Goal: Information Seeking & Learning: Learn about a topic

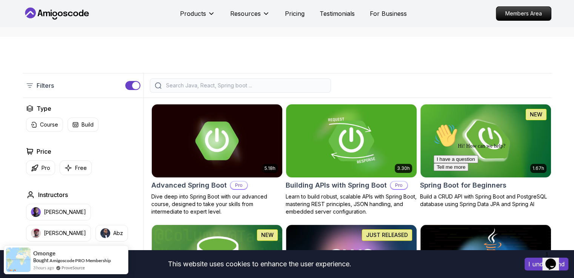
scroll to position [121, 0]
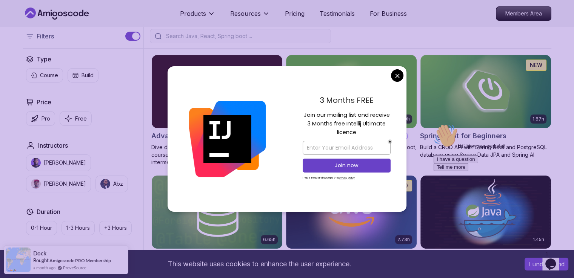
scroll to position [200, 0]
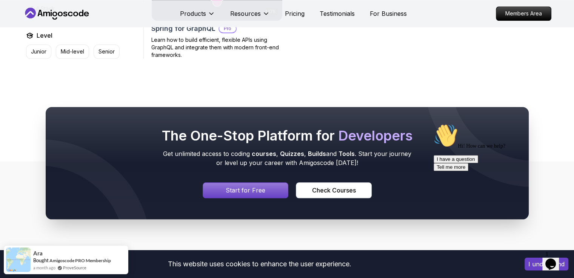
scroll to position [770, 0]
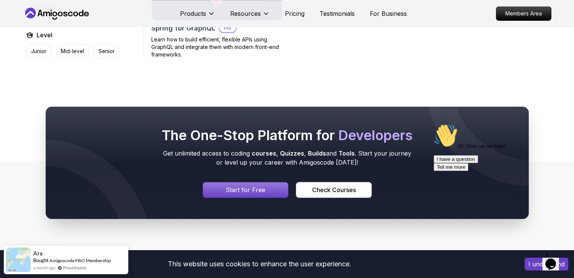
click at [249, 192] on p "Start for Free" at bounding box center [246, 190] width 40 height 9
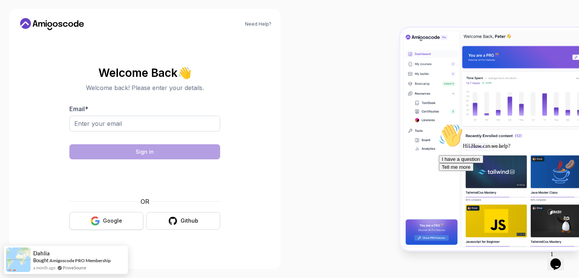
click at [134, 221] on button "Google" at bounding box center [106, 221] width 74 height 18
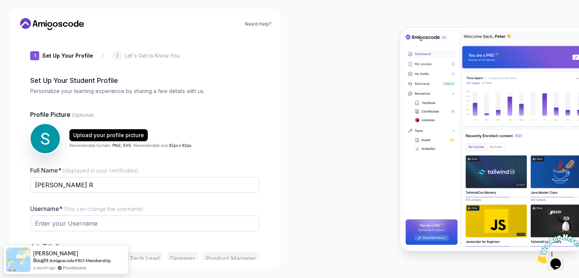
type input "mightytiger8b848"
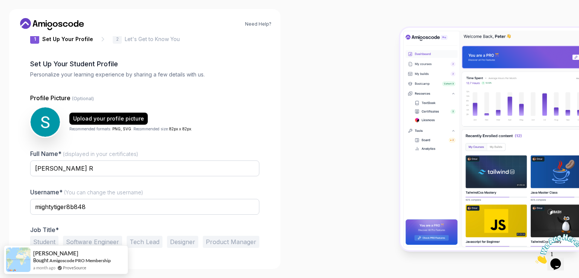
scroll to position [36, 0]
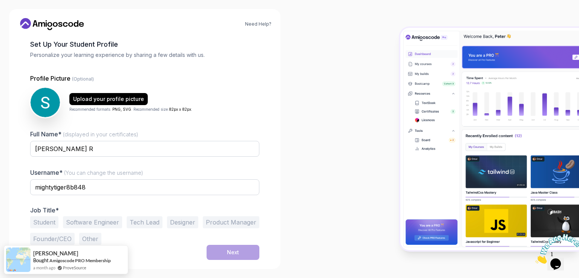
click at [54, 220] on button "Student" at bounding box center [44, 223] width 28 height 12
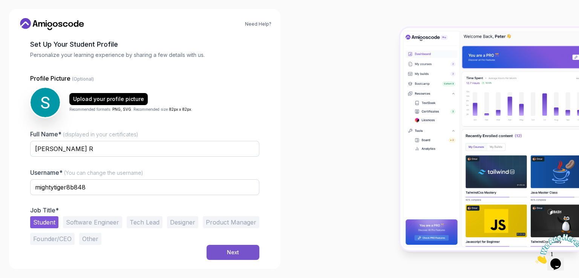
click at [237, 252] on div "Next" at bounding box center [233, 253] width 12 height 8
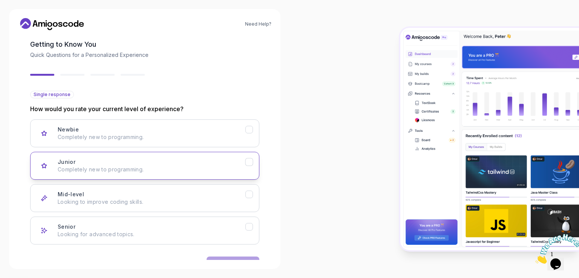
scroll to position [59, 0]
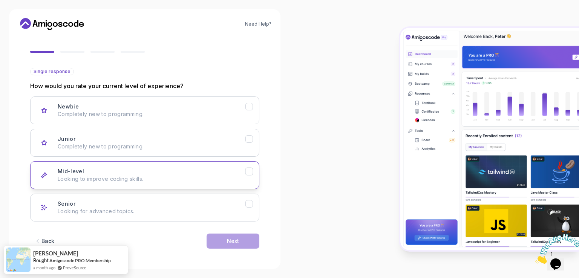
click at [250, 175] on button "Mid-level Looking to improve coding skills." at bounding box center [144, 175] width 229 height 28
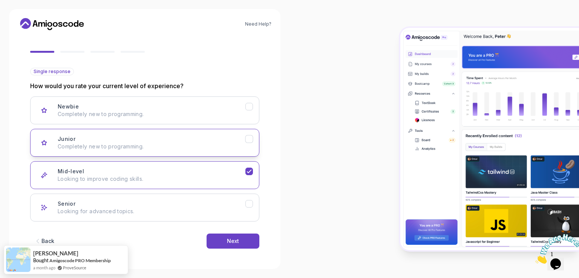
click at [249, 144] on button "Junior Completely new to programming." at bounding box center [144, 143] width 229 height 28
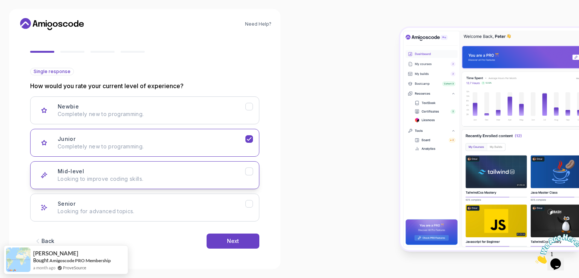
click at [254, 174] on button "Mid-level Looking to improve coding skills." at bounding box center [144, 175] width 229 height 28
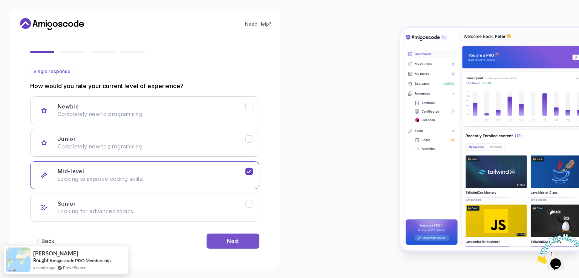
click at [230, 241] on div "Next" at bounding box center [233, 242] width 12 height 8
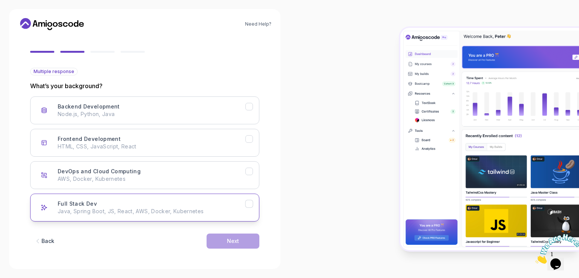
click at [251, 206] on icon "Full Stack Dev" at bounding box center [249, 204] width 7 height 7
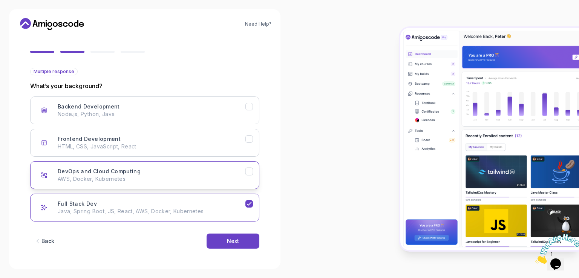
click at [250, 175] on button "DevOps and Cloud Computing AWS, Docker, Kubernetes" at bounding box center [144, 175] width 229 height 28
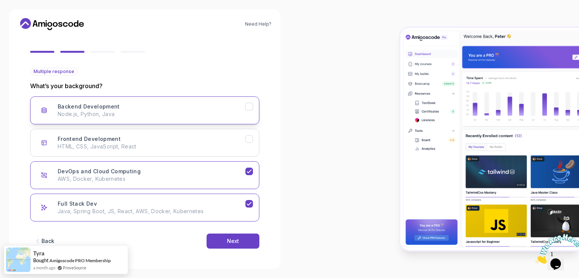
click at [248, 114] on button "Backend Development Node.js, Python, Java" at bounding box center [144, 111] width 229 height 28
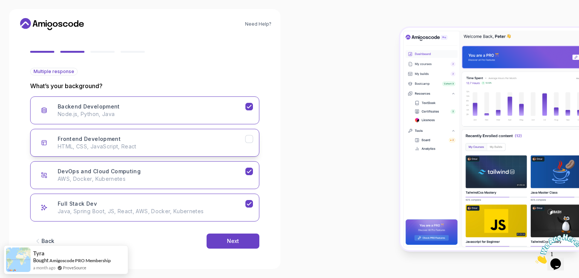
click at [250, 130] on button "Frontend Development HTML, CSS, JavaScript, React" at bounding box center [144, 143] width 229 height 28
click at [235, 244] on button "Next" at bounding box center [233, 241] width 53 height 15
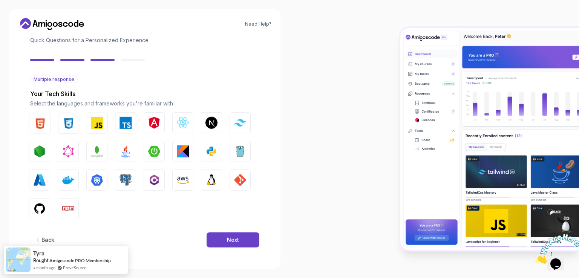
scroll to position [51, 0]
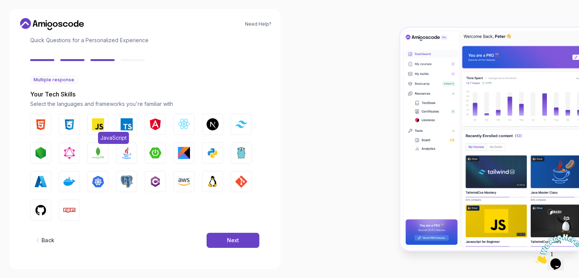
click at [98, 132] on span "JavaScript" at bounding box center [113, 138] width 31 height 12
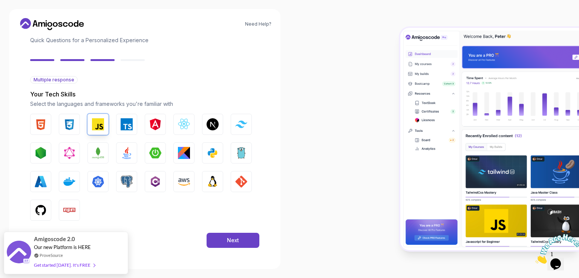
click at [135, 216] on div "HTML CSS JavaScript TypeScript Angular React.js Next.js Tailwind CSS Node.js Gr…" at bounding box center [144, 167] width 229 height 107
click at [133, 159] on button "Java" at bounding box center [126, 153] width 21 height 21
click at [92, 131] on button "JavaScript" at bounding box center [98, 124] width 21 height 21
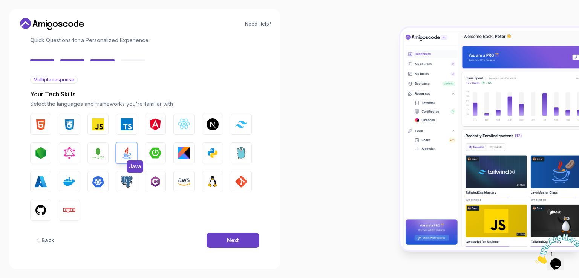
click at [123, 157] on img "button" at bounding box center [127, 153] width 12 height 12
click at [129, 147] on button "Java" at bounding box center [126, 153] width 21 height 21
click at [227, 236] on button "Next" at bounding box center [233, 240] width 53 height 15
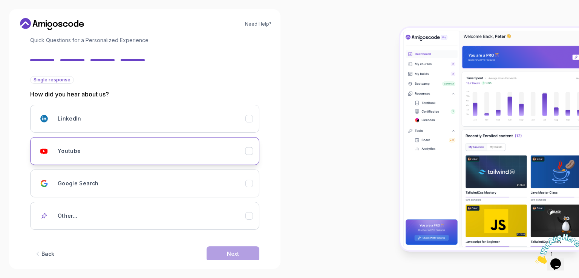
click at [251, 155] on button "Youtube" at bounding box center [144, 151] width 229 height 28
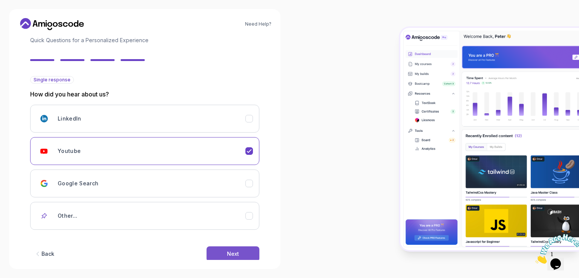
click at [227, 252] on div "Next" at bounding box center [233, 255] width 12 height 8
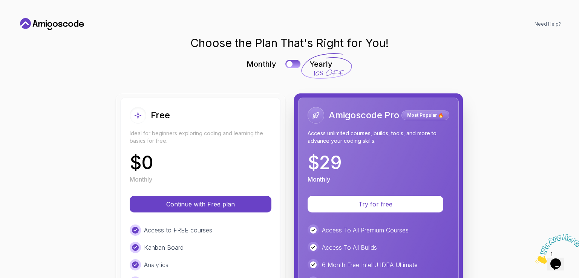
scroll to position [0, 0]
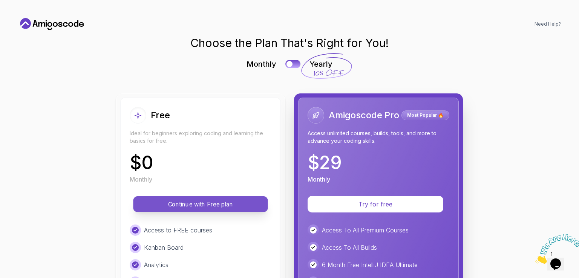
click at [207, 204] on p "Continue with Free plan" at bounding box center [201, 204] width 118 height 9
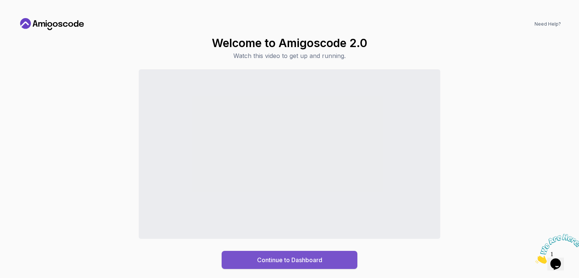
click at [287, 261] on div "Continue to Dashboard" at bounding box center [289, 260] width 65 height 9
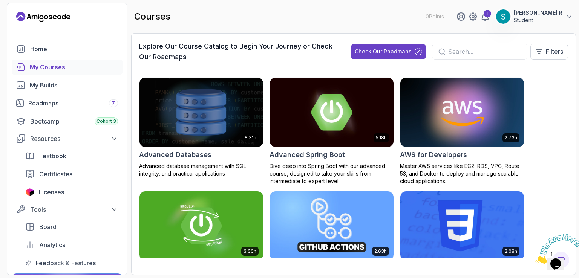
click at [467, 52] on input "text" at bounding box center [485, 51] width 73 height 9
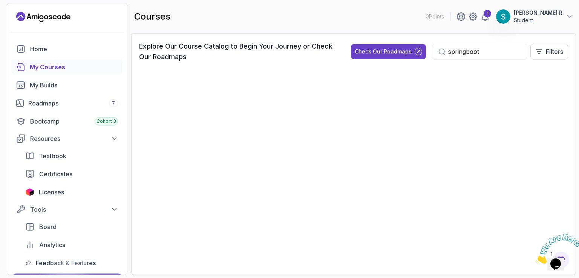
click at [444, 52] on div "springboot" at bounding box center [479, 52] width 95 height 16
click at [441, 52] on icon at bounding box center [442, 51] width 7 height 7
click at [484, 50] on input "springboot" at bounding box center [485, 51] width 73 height 9
type input "s"
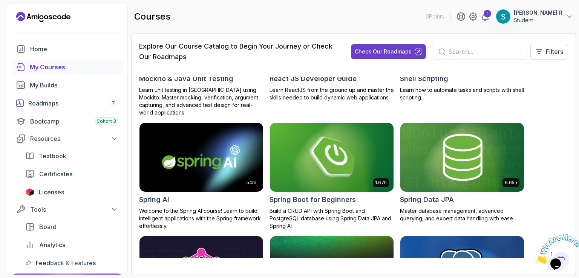
scroll to position [1320, 0]
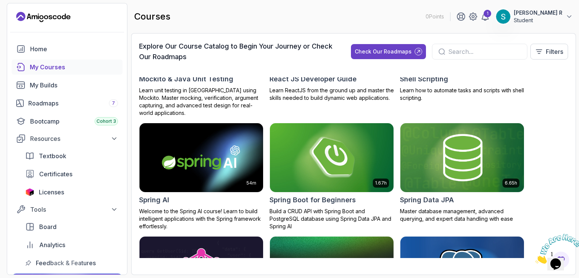
click at [456, 53] on input "text" at bounding box center [485, 51] width 73 height 9
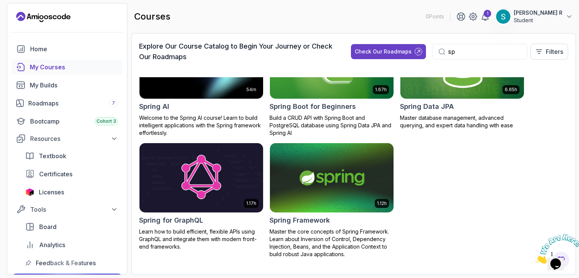
scroll to position [161, 0]
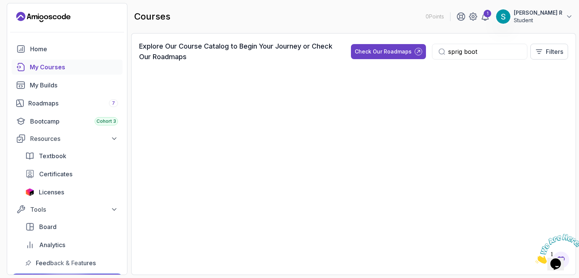
click at [477, 50] on input "sprig boot" at bounding box center [485, 51] width 73 height 9
click at [441, 52] on icon at bounding box center [442, 51] width 7 height 7
click at [468, 49] on input "sprig" at bounding box center [485, 51] width 73 height 9
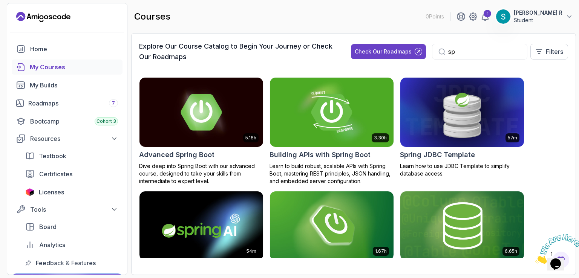
type input "s"
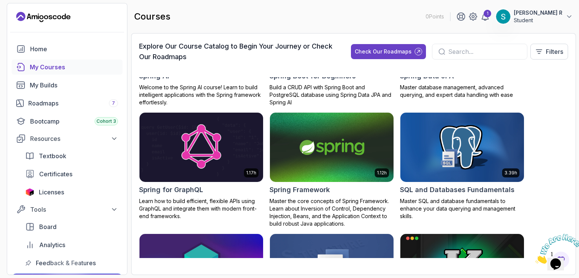
scroll to position [1406, 0]
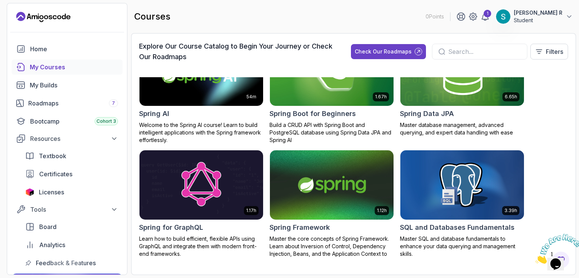
click at [318, 177] on img at bounding box center [332, 185] width 130 height 73
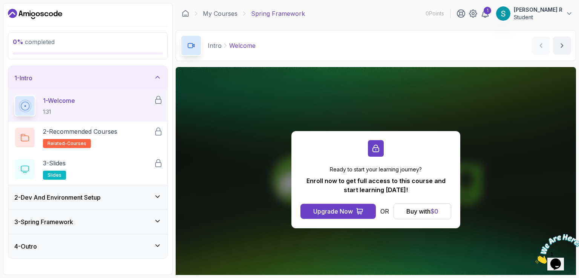
click at [28, 110] on icon at bounding box center [24, 106] width 13 height 13
click at [347, 212] on div "Upgrade Now" at bounding box center [334, 211] width 40 height 9
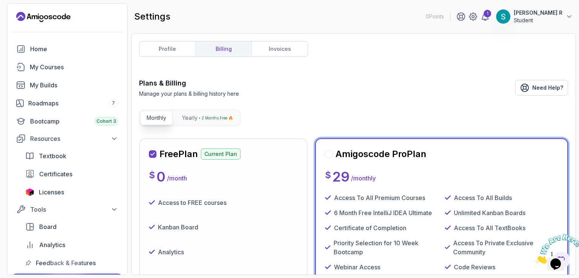
click at [174, 48] on link "profile" at bounding box center [168, 49] width 56 height 15
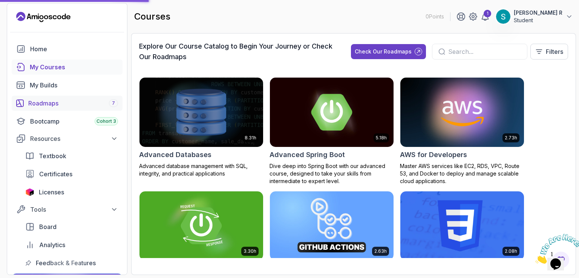
click at [50, 105] on div "Roadmaps 7" at bounding box center [73, 103] width 90 height 9
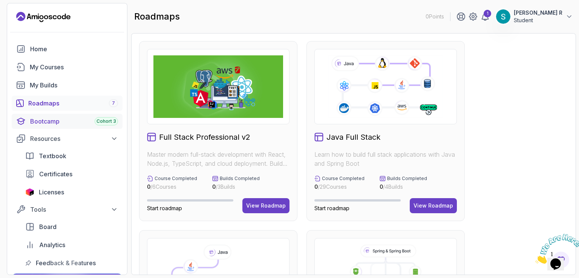
click at [63, 124] on div "Bootcamp Cohort 3" at bounding box center [74, 121] width 88 height 9
click at [57, 121] on div "Bootcamp Cohort 3" at bounding box center [74, 121] width 88 height 9
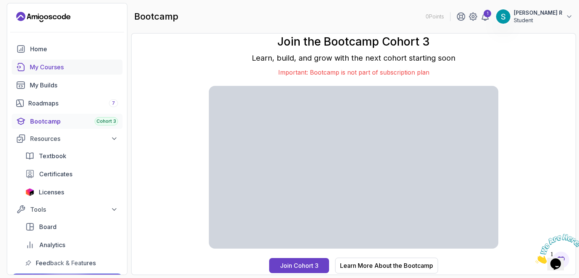
click at [69, 69] on div "My Courses" at bounding box center [74, 67] width 88 height 9
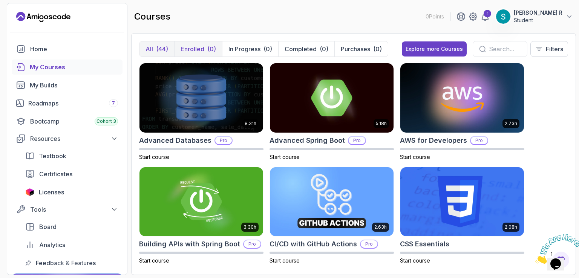
click at [205, 49] on button "Enrolled (0)" at bounding box center [198, 49] width 48 height 15
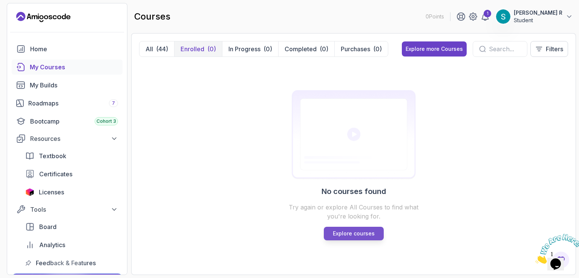
click at [367, 235] on p "Explore courses" at bounding box center [354, 234] width 42 height 8
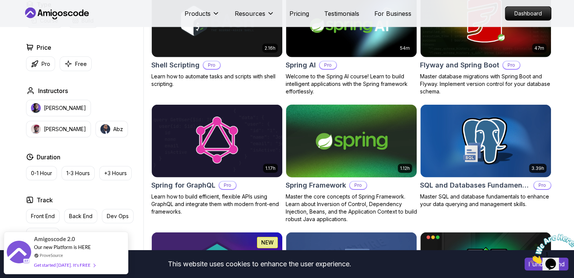
scroll to position [1841, 0]
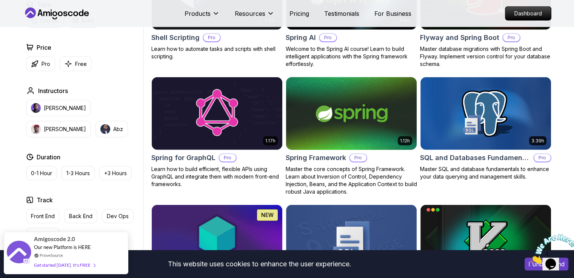
click at [347, 113] on img at bounding box center [351, 113] width 137 height 77
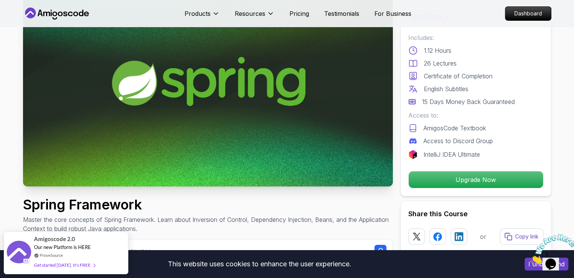
scroll to position [21, 0]
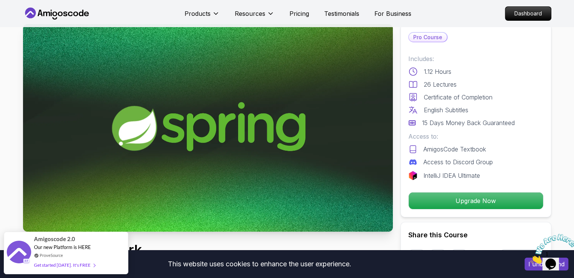
click at [205, 121] on img at bounding box center [208, 128] width 370 height 208
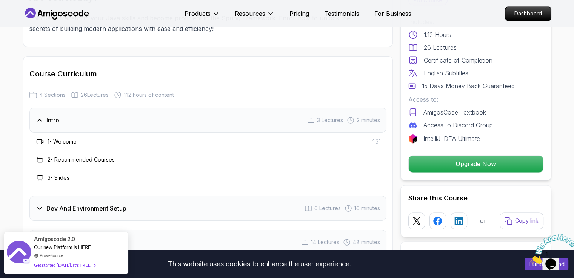
scroll to position [921, 0]
click at [69, 138] on h3 "1 - Welcome" at bounding box center [62, 142] width 29 height 8
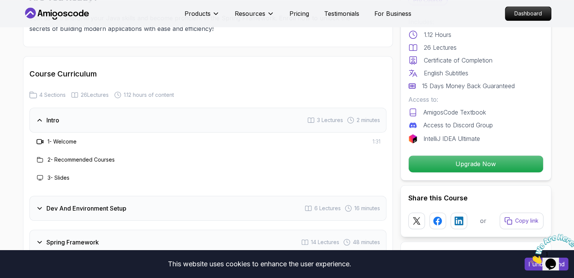
click at [49, 116] on h3 "Intro" at bounding box center [52, 120] width 13 height 9
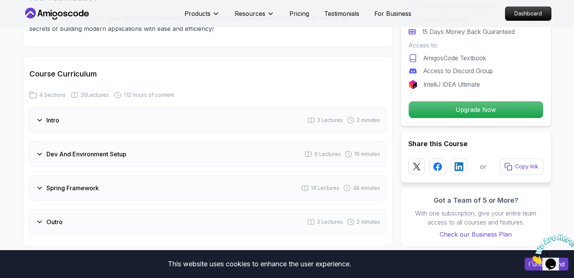
click at [59, 109] on div "Intro 3 Lectures 2 minutes" at bounding box center [207, 120] width 357 height 25
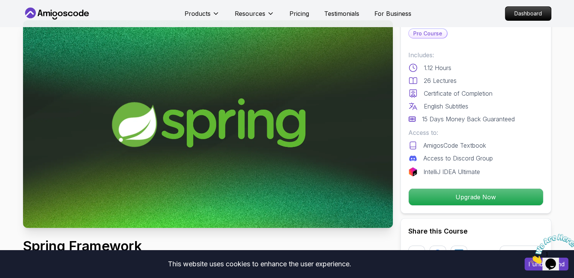
scroll to position [0, 0]
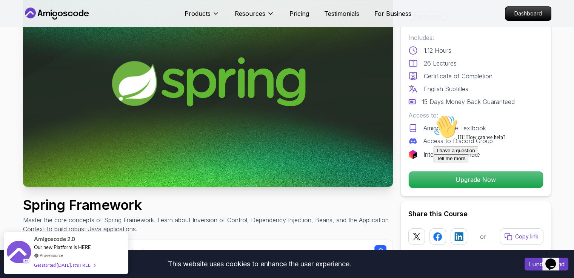
scroll to position [37, 0]
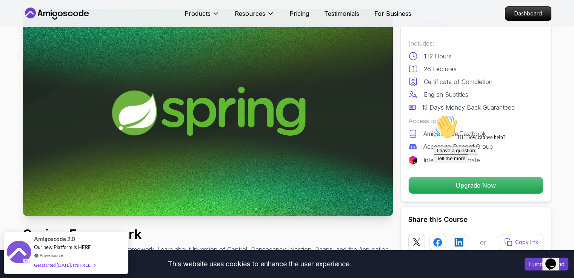
click at [554, 258] on button "Opens Chat This icon Opens the chat window." at bounding box center [550, 264] width 17 height 13
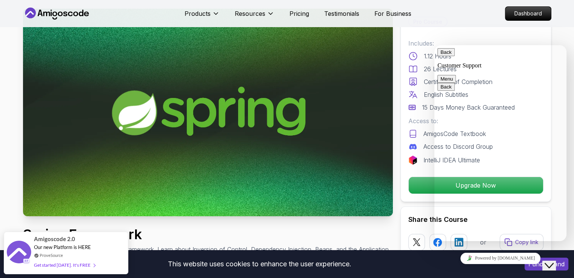
click at [434, 45] on textarea at bounding box center [434, 45] width 0 height 0
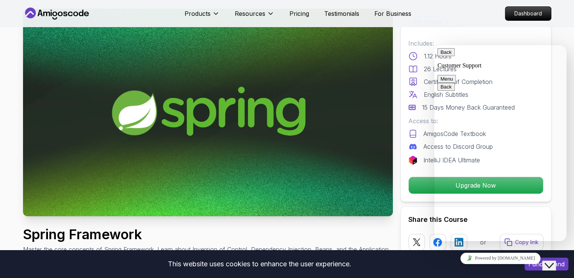
click at [551, 261] on icon "Close Chat This icon closes the chat window." at bounding box center [548, 265] width 9 height 9
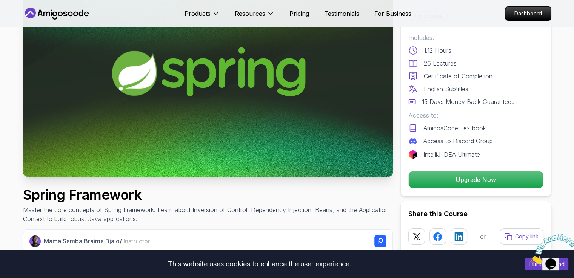
scroll to position [75, 0]
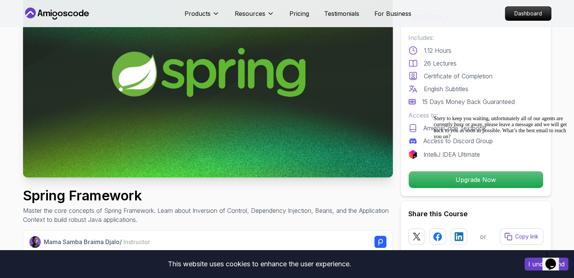
click at [553, 259] on icon "$i18n('chat', 'chat_widget')" at bounding box center [550, 264] width 11 height 11
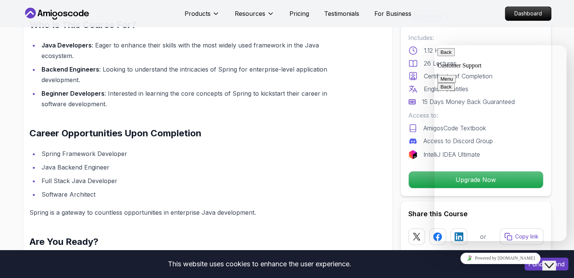
scroll to position [681, 0]
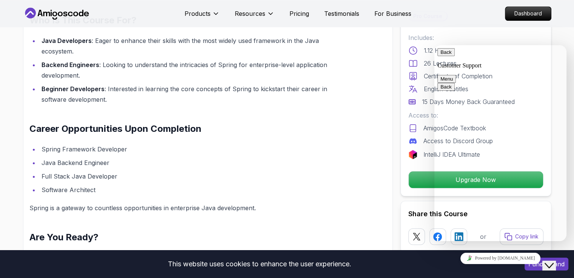
click at [434, 45] on textarea at bounding box center [434, 45] width 0 height 0
click at [446, 56] on button "Back" at bounding box center [445, 52] width 17 height 8
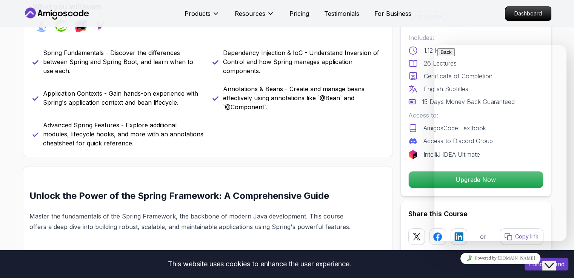
scroll to position [340, 0]
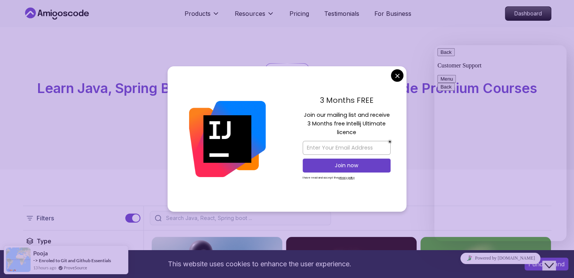
scroll to position [140, 0]
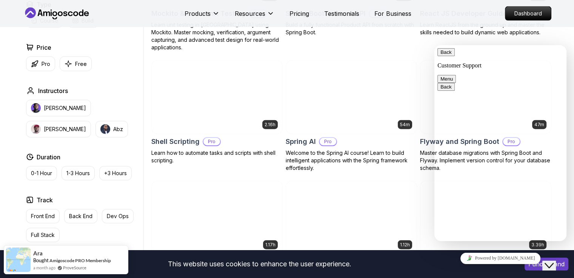
scroll to position [1734, 0]
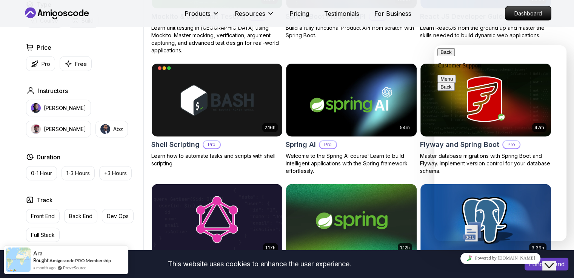
click at [334, 246] on img at bounding box center [351, 221] width 137 height 77
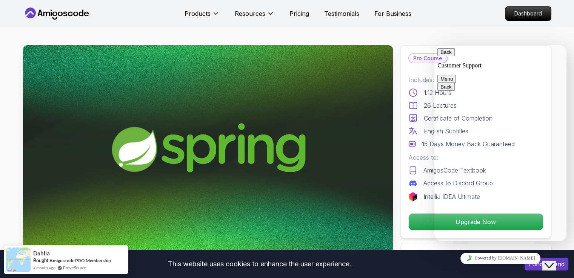
click at [448, 52] on button "Back" at bounding box center [445, 52] width 17 height 8
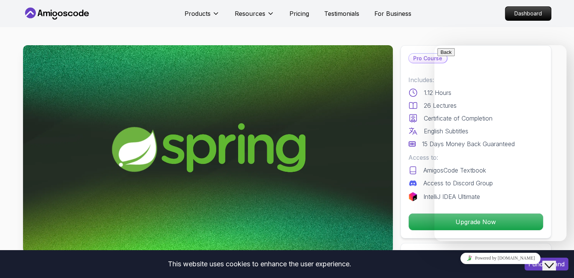
click at [553, 261] on icon "Close Chat This icon closes the chat window." at bounding box center [548, 265] width 9 height 9
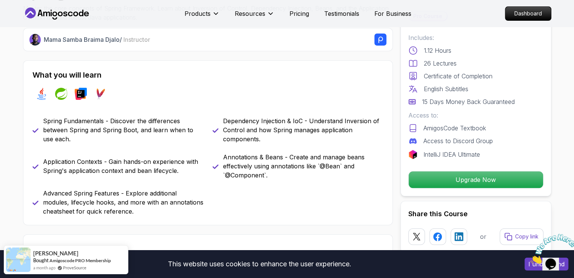
scroll to position [300, 0]
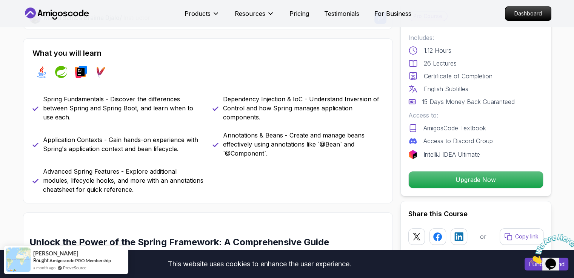
click at [553, 253] on img at bounding box center [553, 249] width 47 height 30
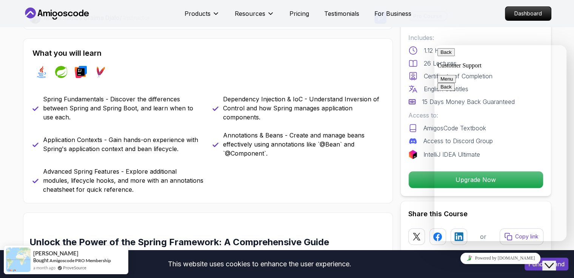
click at [434, 45] on textarea at bounding box center [434, 45] width 0 height 0
type textarea "i need springboot free course thta i cant find"
click at [553, 261] on icon "Close Chat This icon closes the chat window." at bounding box center [548, 265] width 9 height 9
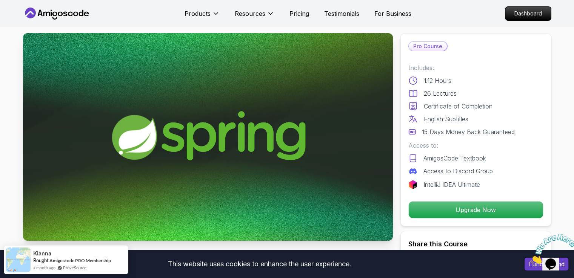
scroll to position [0, 0]
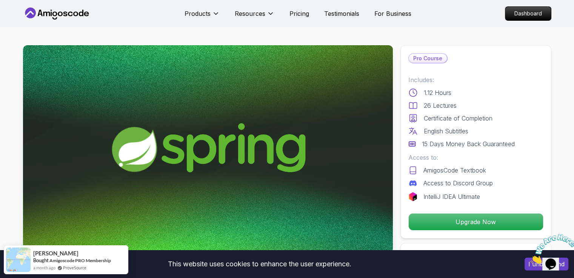
click at [560, 257] on img at bounding box center [553, 249] width 47 height 30
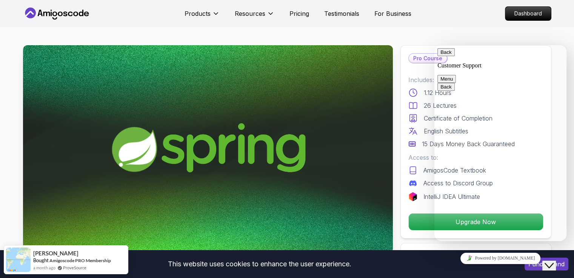
click at [440, 56] on button "Back" at bounding box center [445, 52] width 17 height 8
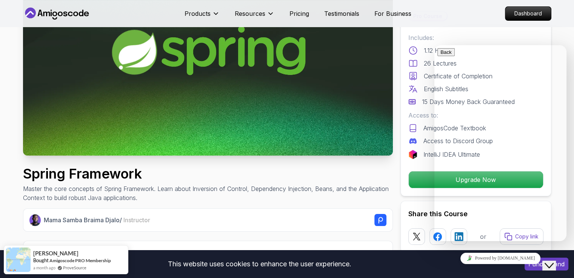
scroll to position [89, 0]
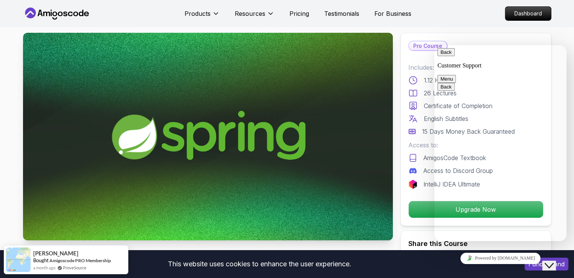
scroll to position [0, 0]
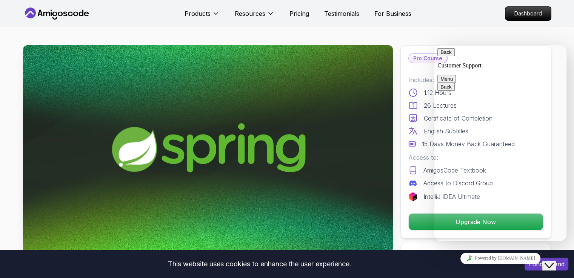
click at [446, 56] on button "Back" at bounding box center [445, 52] width 17 height 8
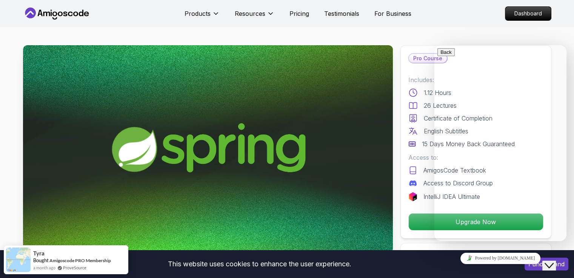
click at [552, 262] on icon "Close Chat This icon closes the chat window." at bounding box center [548, 265] width 9 height 9
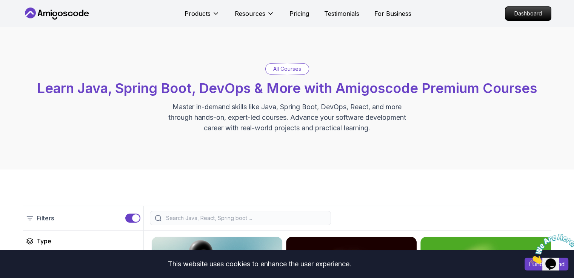
click at [61, 15] on icon at bounding box center [60, 14] width 5 height 5
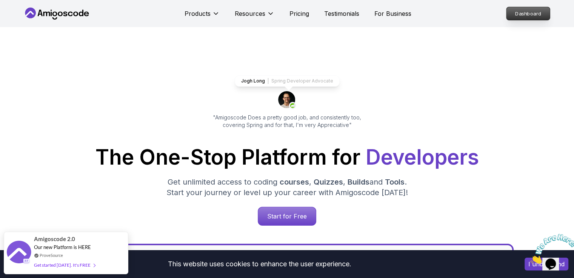
click at [516, 18] on p "Dashboard" at bounding box center [527, 13] width 43 height 13
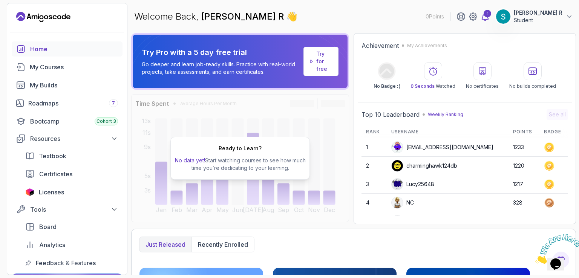
click at [492, 15] on div "1" at bounding box center [488, 14] width 8 height 8
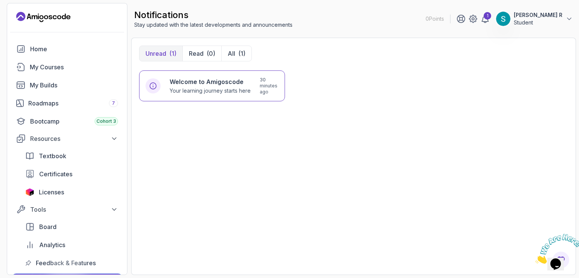
click at [525, 19] on button "SURYAKALA R Student" at bounding box center [534, 18] width 77 height 15
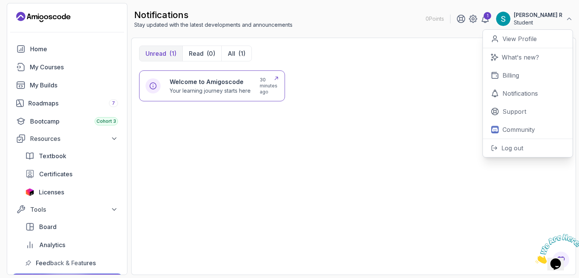
click at [274, 78] on icon at bounding box center [276, 78] width 6 height 6
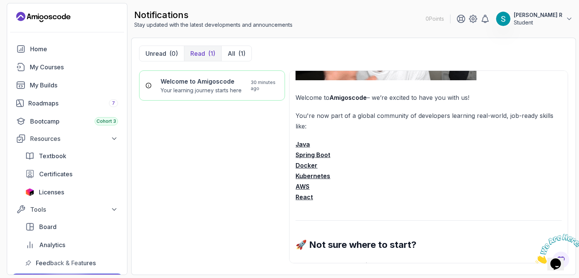
scroll to position [127, 0]
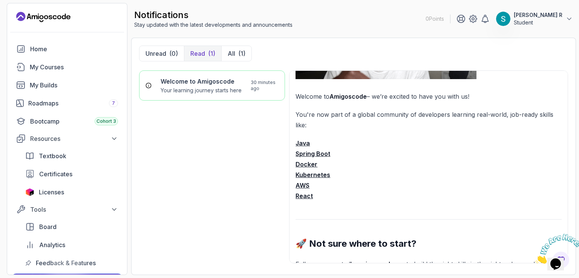
click at [313, 154] on strong "Spring Boot" at bounding box center [313, 154] width 35 height 8
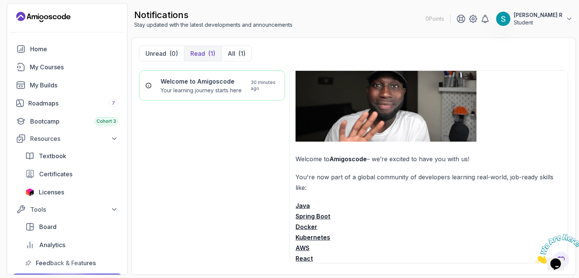
scroll to position [63, 0]
click at [315, 220] on strong "Spring Boot" at bounding box center [313, 218] width 35 height 8
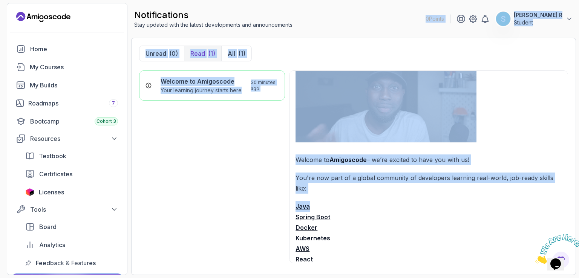
scroll to position [0, 0]
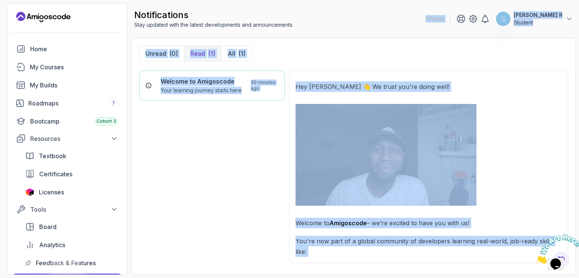
drag, startPoint x: 409, startPoint y: 211, endPoint x: 394, endPoint y: 131, distance: 82.2
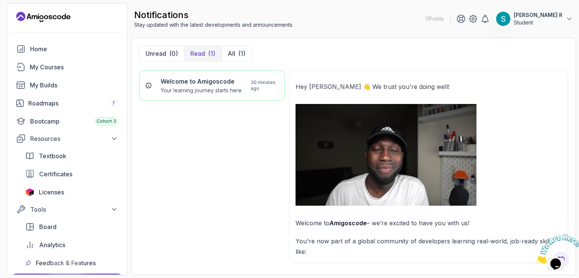
click at [271, 186] on div "Welcome to Amigoscode Your learning journey starts here 30 minutes ago" at bounding box center [212, 169] width 146 height 197
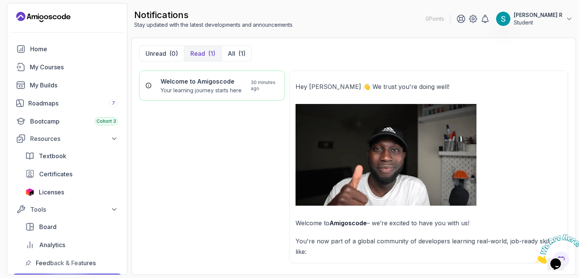
click at [340, 40] on div "Unread (0) Read (1) All (1) Welcome to Amigoscode Your learning journey starts …" at bounding box center [353, 157] width 445 height 238
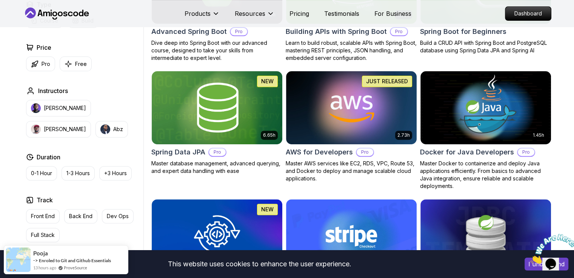
scroll to position [274, 0]
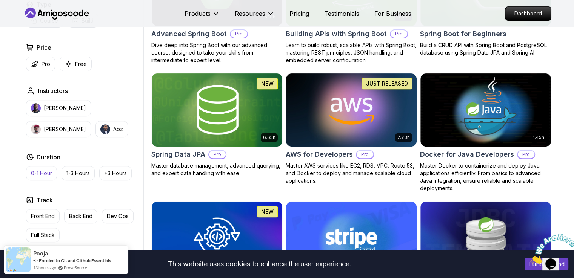
click at [37, 174] on p "0-1 Hour" at bounding box center [41, 174] width 21 height 8
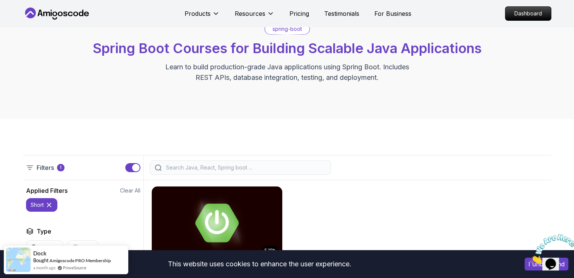
scroll to position [40, 0]
click at [293, 32] on p "spring-boot" at bounding box center [286, 30] width 29 height 8
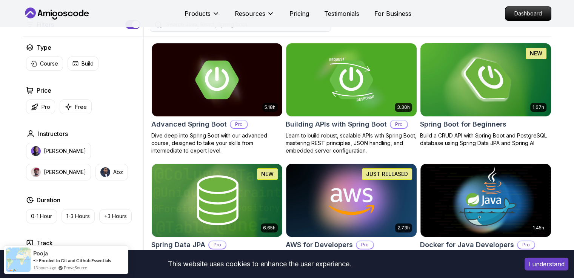
click at [466, 108] on img at bounding box center [485, 80] width 137 height 77
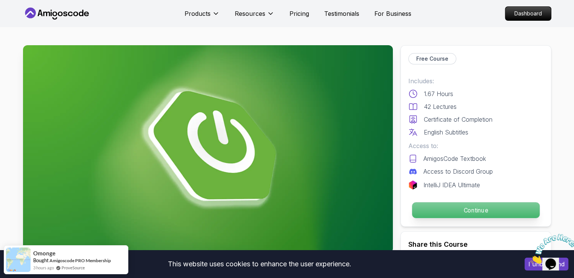
click at [459, 213] on p "Continue" at bounding box center [476, 211] width 128 height 16
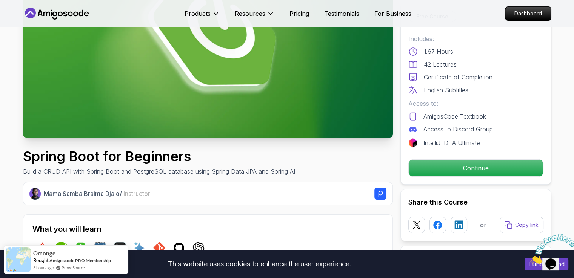
scroll to position [115, 0]
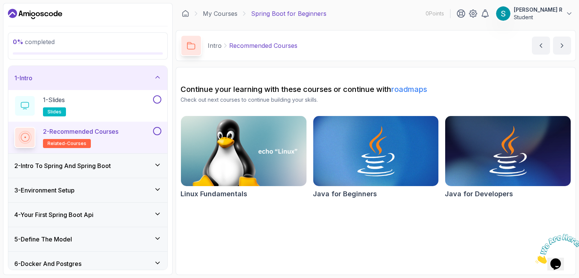
click at [159, 165] on icon at bounding box center [158, 165] width 4 height 2
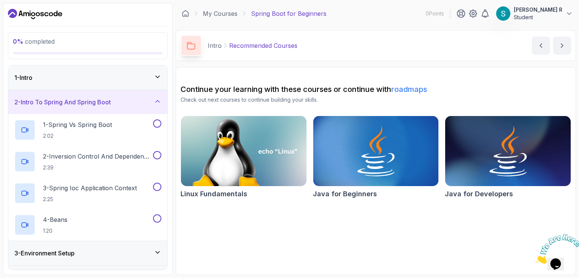
click at [161, 101] on div "2 - Intro To Spring And Spring Boot" at bounding box center [87, 102] width 159 height 24
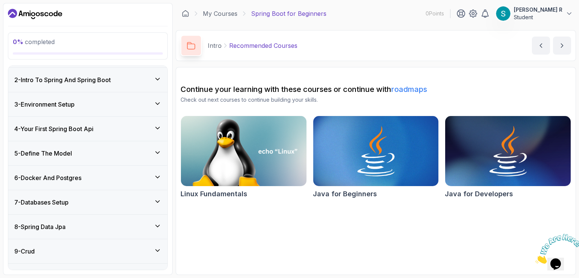
scroll to position [88, 0]
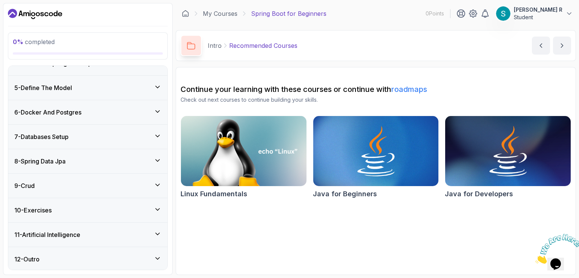
click at [159, 111] on icon at bounding box center [158, 112] width 4 height 2
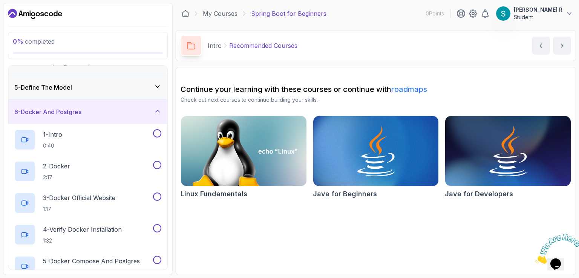
click at [159, 111] on icon at bounding box center [158, 112] width 8 height 8
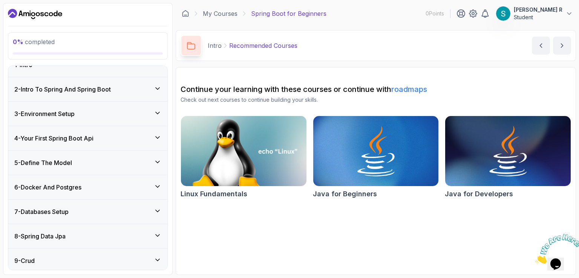
scroll to position [0, 0]
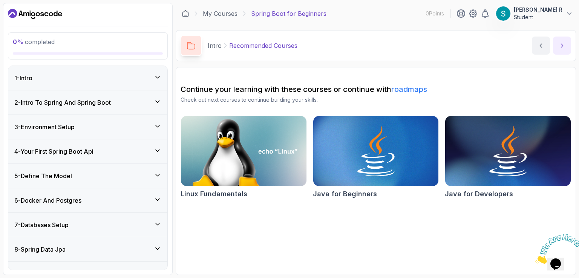
click at [557, 46] on button "next content" at bounding box center [562, 46] width 18 height 18
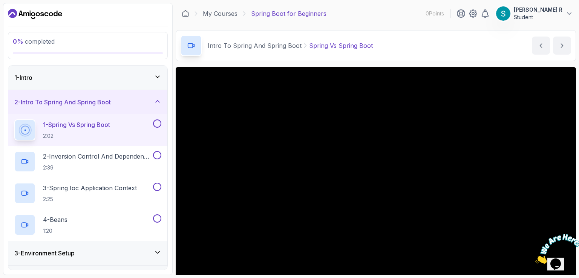
click at [128, 80] on div "1 - Intro" at bounding box center [87, 77] width 147 height 9
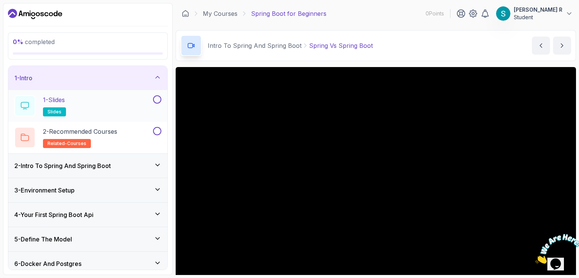
click at [79, 105] on div "1 - Slides slides" at bounding box center [82, 105] width 137 height 21
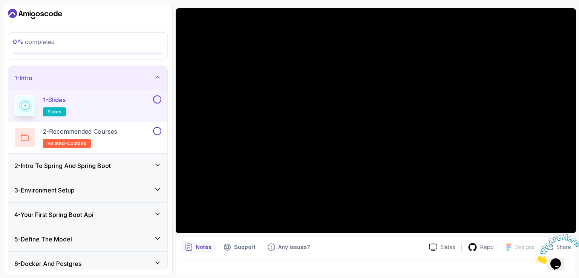
scroll to position [69, 0]
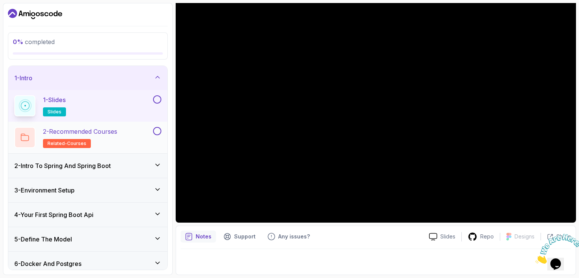
click at [103, 137] on h2 "2 - Recommended Courses related-courses" at bounding box center [80, 137] width 74 height 21
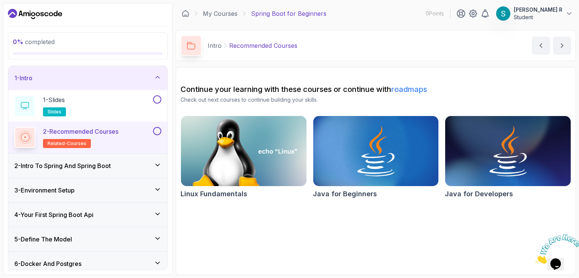
click at [133, 166] on div "2 - Intro To Spring And Spring Boot" at bounding box center [87, 165] width 147 height 9
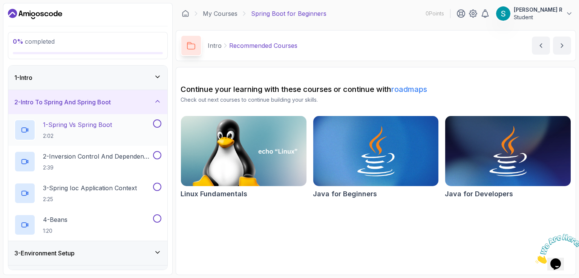
click at [131, 131] on div "1 - Spring Vs Spring Boot 2:02" at bounding box center [82, 130] width 137 height 21
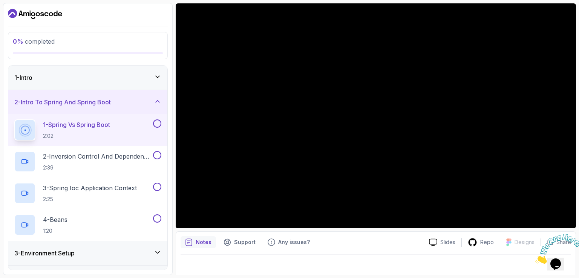
scroll to position [69, 0]
